Goal: Navigation & Orientation: Find specific page/section

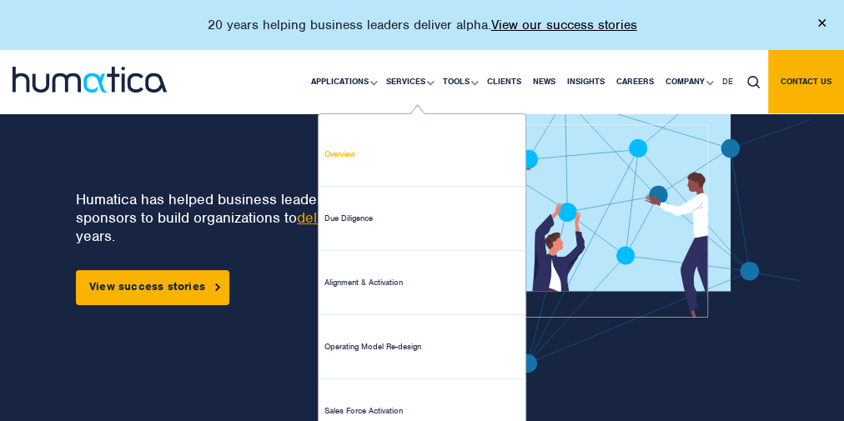
click at [389, 158] on link "Overview" at bounding box center [422, 155] width 207 height 64
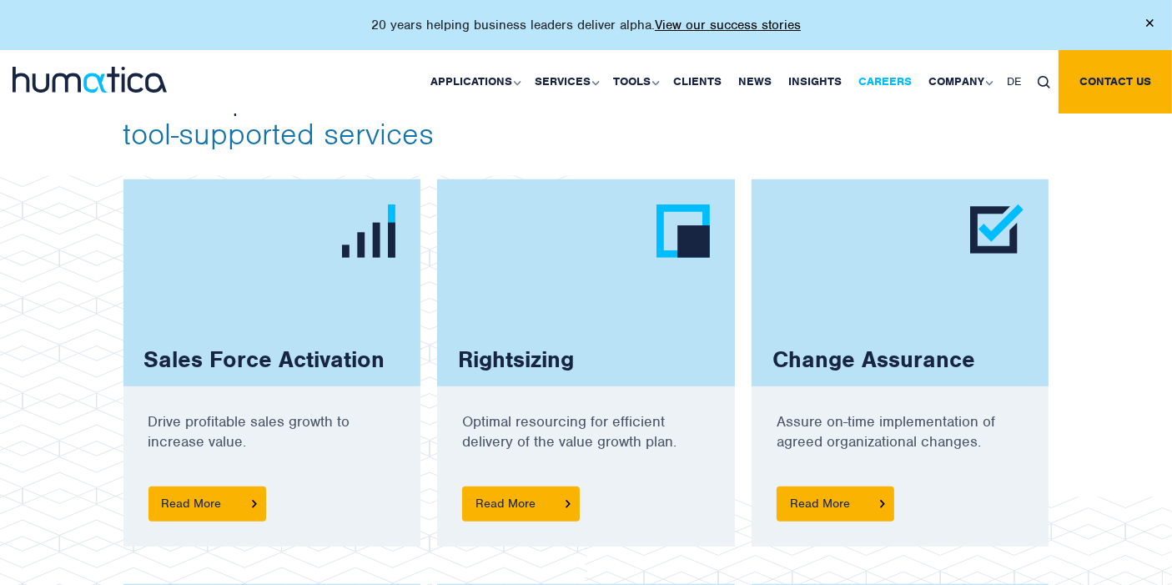
scroll to position [945, 0]
